Goal: Connect with others: Connect with others

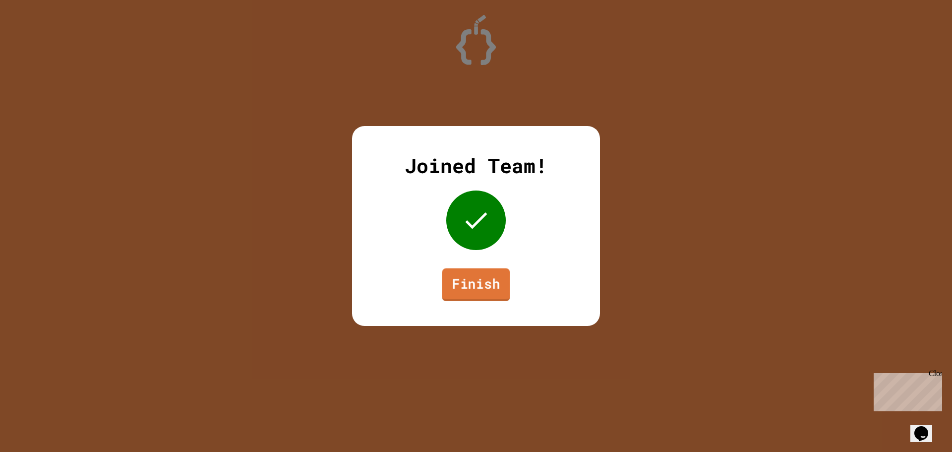
click at [479, 288] on link "Finish" at bounding box center [476, 284] width 68 height 33
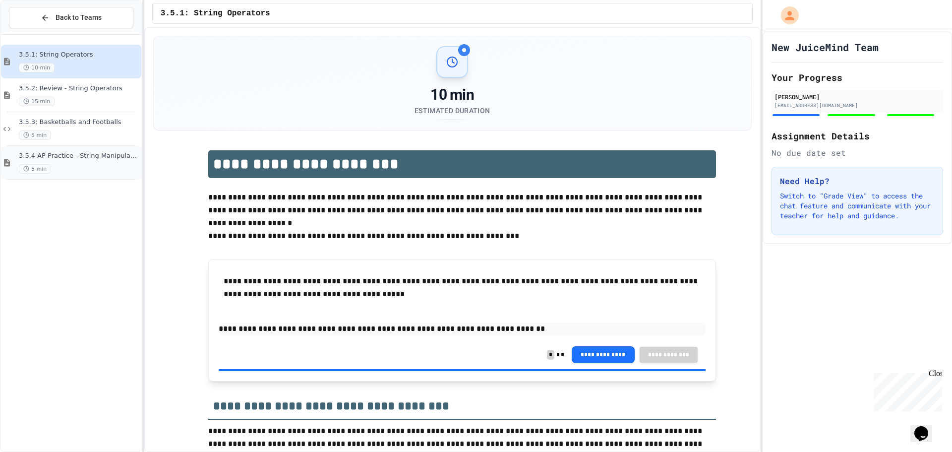
click at [68, 167] on div "5 min" at bounding box center [79, 168] width 120 height 9
